Goal: Task Accomplishment & Management: Complete application form

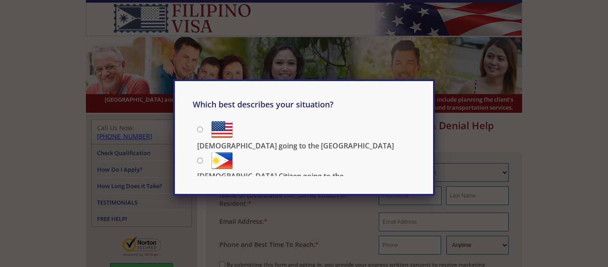
click at [202, 131] on input "Filipino going to the US" at bounding box center [200, 129] width 6 height 6
radio input "true"
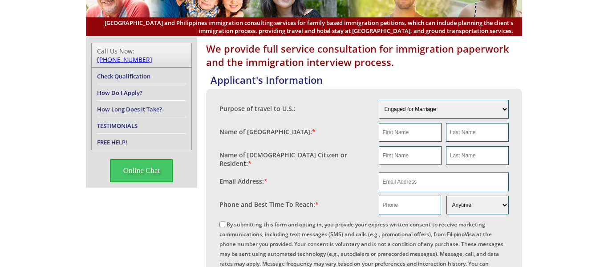
scroll to position [79, 0]
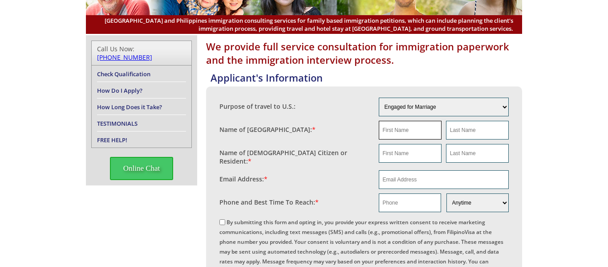
click at [409, 136] on input "text" at bounding box center [410, 130] width 63 height 19
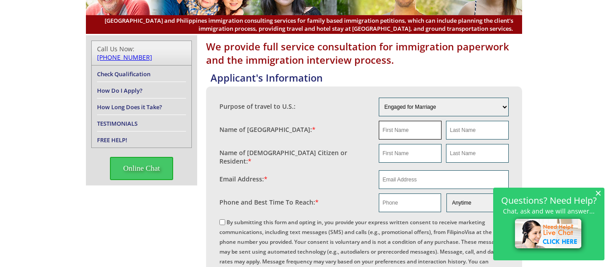
type input "Jenifer"
type input "Kuadli"
type input "Jenifer"
type input "Kuadli"
type input "jenkuadli@gmail.com"
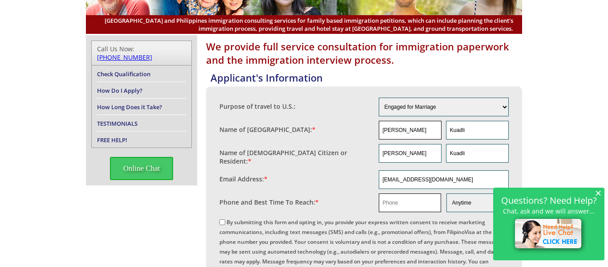
type input "09173092331"
click at [425, 155] on input "Jenifer" at bounding box center [410, 153] width 63 height 19
type input "J"
type input "Kevin"
type input "Funk"
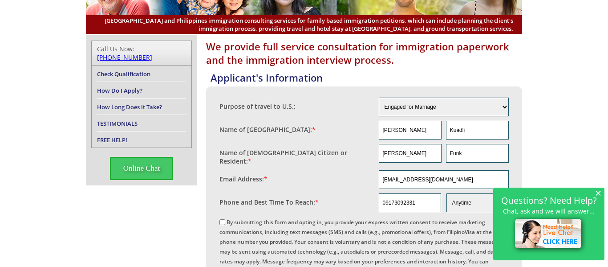
click at [598, 194] on span "×" at bounding box center [599, 193] width 6 height 8
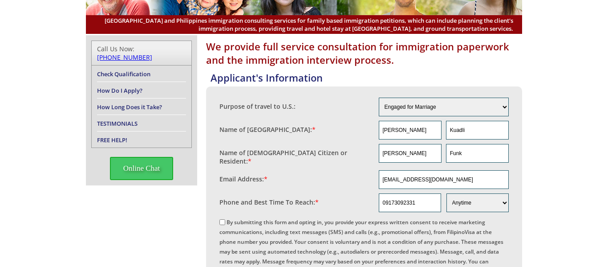
click at [224, 219] on input "By submitting this form and opting in, you provide your express written consent…" at bounding box center [223, 222] width 6 height 6
checkbox input "true"
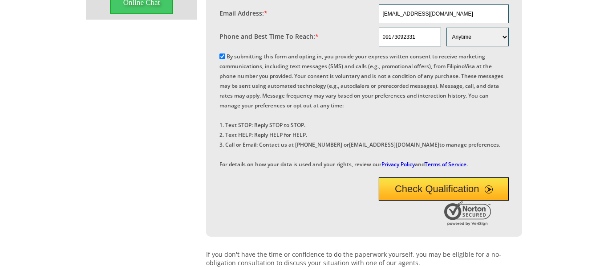
scroll to position [257, 0]
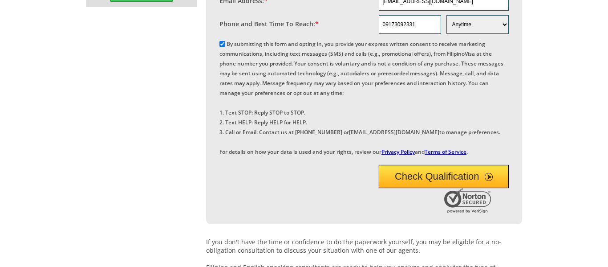
click at [483, 188] on button "Check Qualification" at bounding box center [444, 176] width 131 height 23
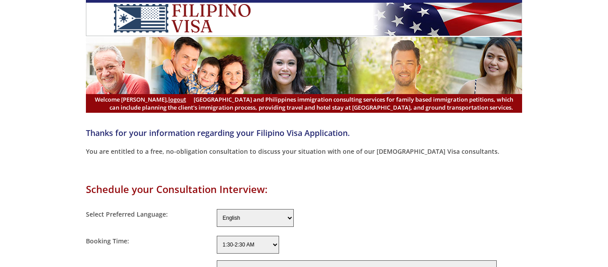
select select "-480"
click at [277, 219] on select "English Filipino" at bounding box center [255, 218] width 77 height 18
select select "Filipino"
click at [217, 209] on select "English Filipino" at bounding box center [255, 218] width 77 height 18
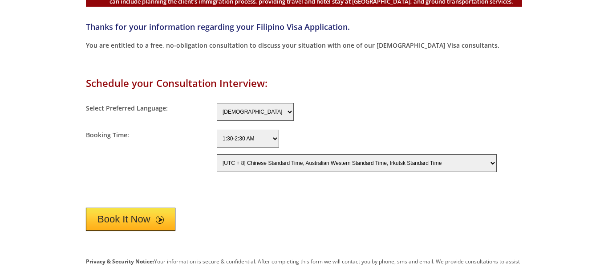
scroll to position [108, 0]
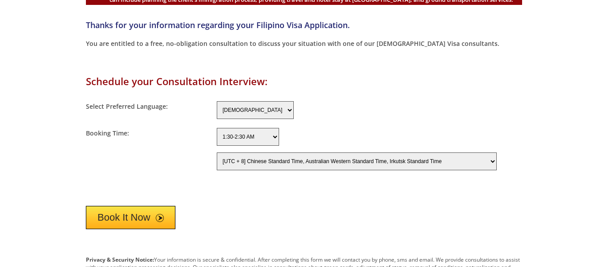
click at [277, 139] on select "1:30-2:30 AM 2:30-3:30 AM 3:30-4:30 AM 4:30-5:30 AM 5:30-6:30 AM 6:30-7:30 AM 7…" at bounding box center [248, 137] width 62 height 18
click at [275, 136] on select "1:30-2:30 AM 2:30-3:30 AM 3:30-4:30 AM 4:30-5:30 AM 5:30-6:30 AM 6:30-7:30 AM 7…" at bounding box center [248, 137] width 62 height 18
select select "7:30-8:30 PM"
click at [217, 128] on select "1:30-2:30 AM 2:30-3:30 AM 3:30-4:30 AM 4:30-5:30 AM 5:30-6:30 AM 6:30-7:30 AM 7…" at bounding box center [248, 137] width 62 height 18
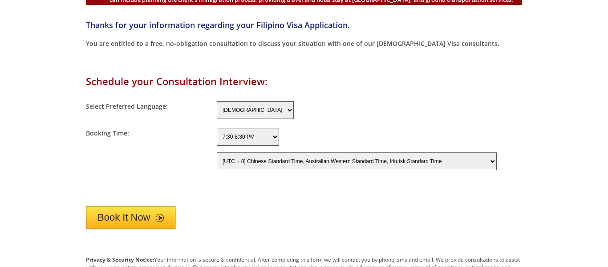
click at [451, 163] on select "[UTC - 12] Baker Island Time [UTC - 11] Niue Time, Samoa Standard Time [UTC - 1…" at bounding box center [357, 161] width 280 height 18
click at [217, 153] on select "[UTC - 12] Baker Island Time [UTC - 11] Niue Time, Samoa Standard Time [UTC - 1…" at bounding box center [357, 161] width 280 height 18
click at [161, 220] on span "submit" at bounding box center [160, 218] width 8 height 8
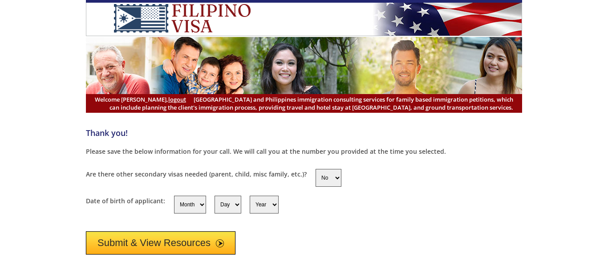
click at [198, 207] on select "Month 1 2 3 4 5 6 7 8 9 10 11 12" at bounding box center [190, 205] width 32 height 18
select select "4"
click at [174, 196] on select "Month 1 2 3 4 5 6 7 8 9 10 11 12" at bounding box center [190, 205] width 32 height 18
click at [231, 206] on select "Day 1 2 3 4 5 6 7 8 9 10 11 12 13 14 15 16 17 18 19 20 21 22 23 24 25 26 27 28 …" at bounding box center [228, 205] width 27 height 18
select select "16"
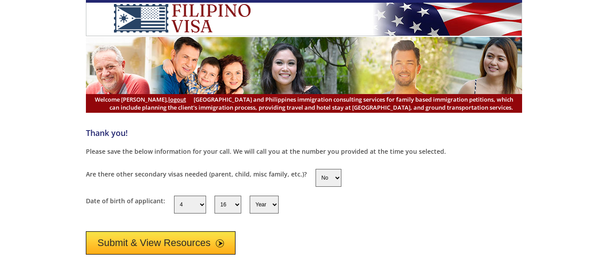
click at [215, 196] on select "Day 1 2 3 4 5 6 7 8 9 10 11 12 13 14 15 16 17 18 19 20 21 22 23 24 25 26 27 28 …" at bounding box center [228, 205] width 27 height 18
click at [266, 203] on select "Year 1950 1951 1952 1953 1954 1955 1956 1957 1958 1959 1960 1961 1962 1963 1964…" at bounding box center [264, 205] width 29 height 18
select select "1987"
click at [250, 196] on select "Year 1950 1951 1952 1953 1954 1955 1956 1957 1958 1959 1960 1961 1962 1963 1964…" at bounding box center [264, 205] width 29 height 18
click at [171, 243] on button "Submit & View Resources" at bounding box center [161, 242] width 150 height 23
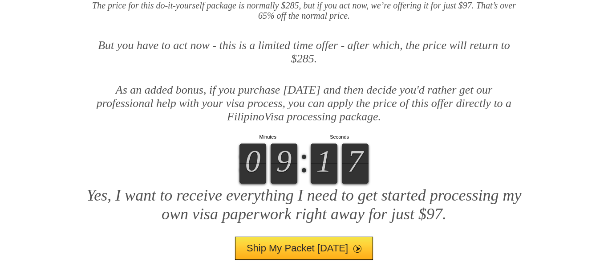
scroll to position [436, 0]
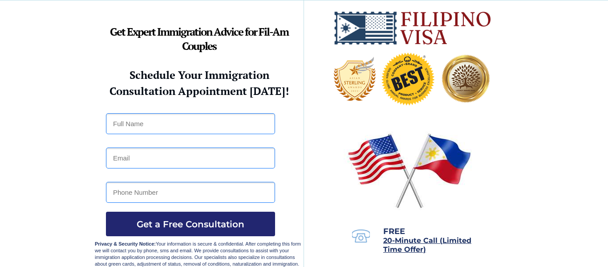
click at [149, 129] on input "text" at bounding box center [190, 123] width 169 height 21
type input "Jenifer Kuadli"
type input "[EMAIL_ADDRESS][DOMAIN_NAME]"
type input "09173092331"
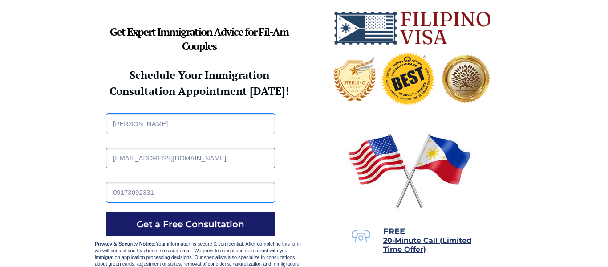
click at [246, 226] on span "Get a Free Consultation" at bounding box center [190, 224] width 169 height 11
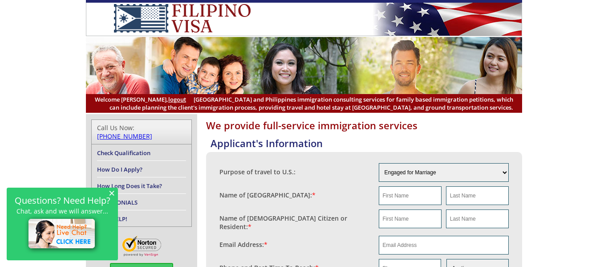
click at [28, 82] on header "Welcome [PERSON_NAME], logout [GEOGRAPHIC_DATA] and Philippines immigration con…" at bounding box center [304, 56] width 608 height 113
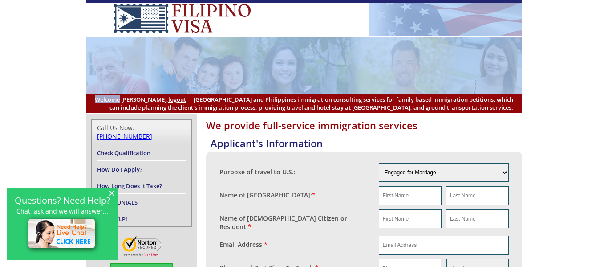
click at [28, 82] on header "Welcome [PERSON_NAME], logout [GEOGRAPHIC_DATA] and Philippines immigration con…" at bounding box center [304, 56] width 608 height 113
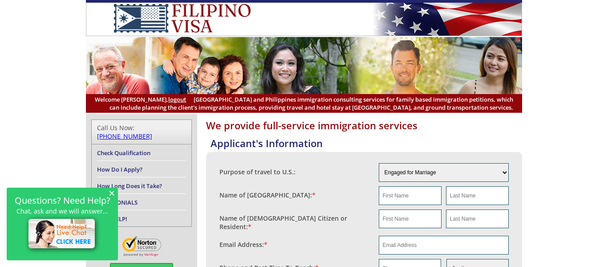
click at [28, 82] on header "Welcome [PERSON_NAME], logout [GEOGRAPHIC_DATA] and Philippines immigration con…" at bounding box center [304, 56] width 608 height 113
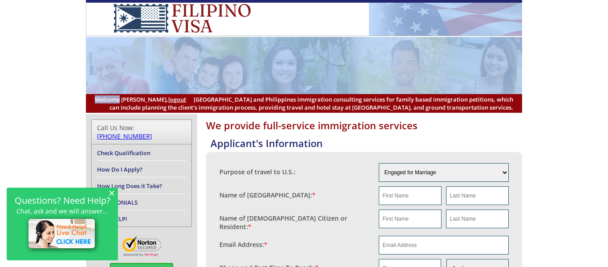
click at [28, 82] on header "Welcome [PERSON_NAME], logout [GEOGRAPHIC_DATA] and Philippines immigration con…" at bounding box center [304, 56] width 608 height 113
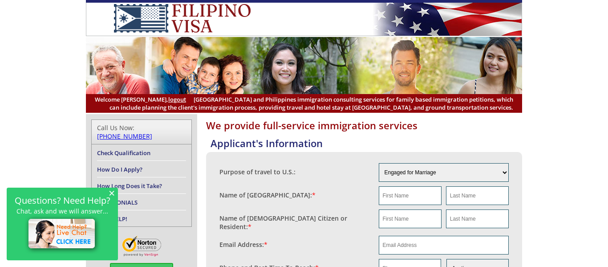
click at [28, 82] on header "Welcome [PERSON_NAME], logout [GEOGRAPHIC_DATA] and Philippines immigration con…" at bounding box center [304, 56] width 608 height 113
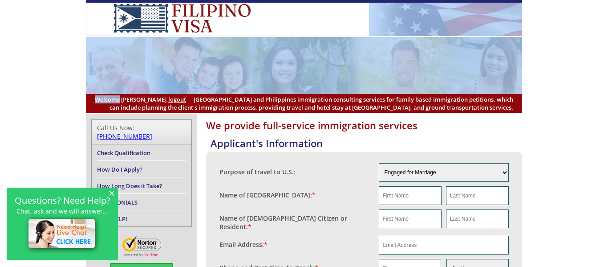
click at [28, 82] on header "Welcome [PERSON_NAME], logout [GEOGRAPHIC_DATA] and Philippines immigration con…" at bounding box center [304, 56] width 608 height 113
